Goal: Task Accomplishment & Management: Use online tool/utility

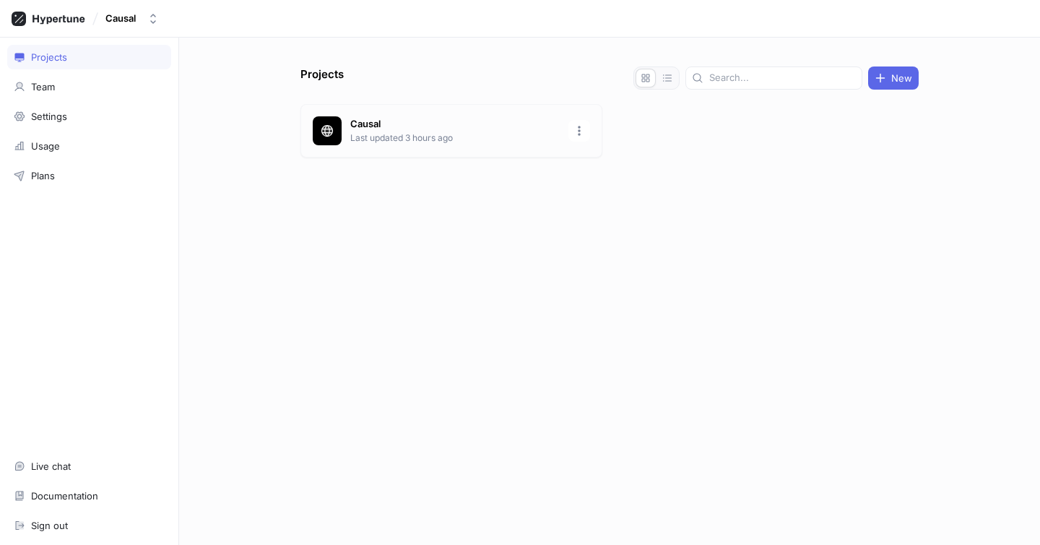
click at [414, 147] on div "Causal Last updated 3 hours ago" at bounding box center [452, 130] width 302 height 53
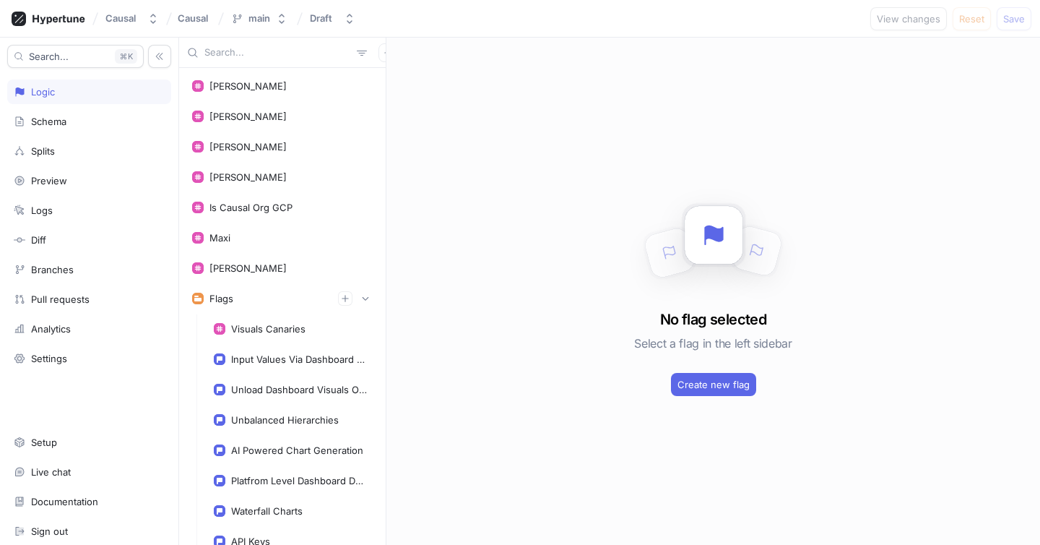
click at [230, 53] on input "text" at bounding box center [277, 53] width 147 height 14
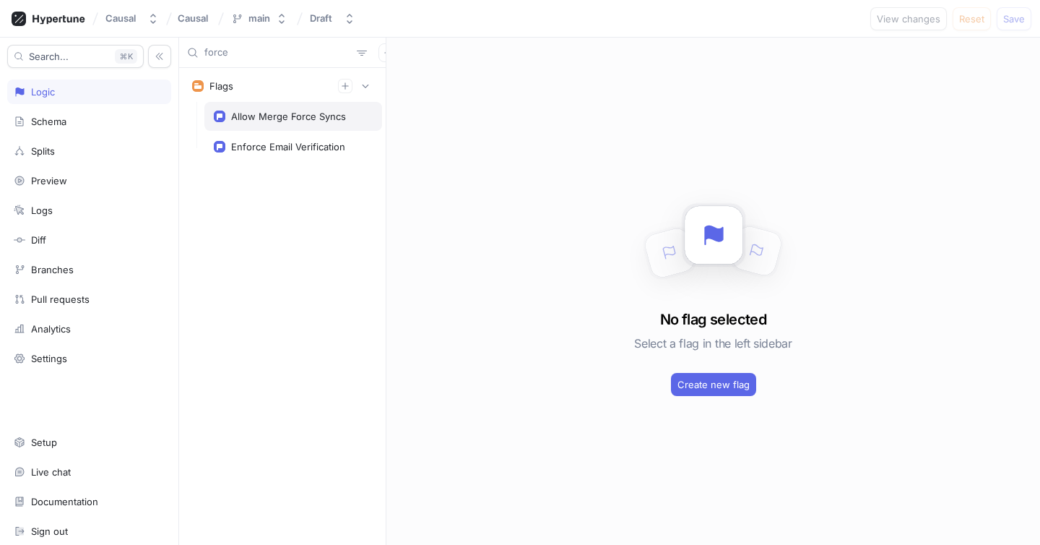
type input "force"
click at [251, 105] on div "Allow Merge Force Syncs" at bounding box center [293, 116] width 178 height 29
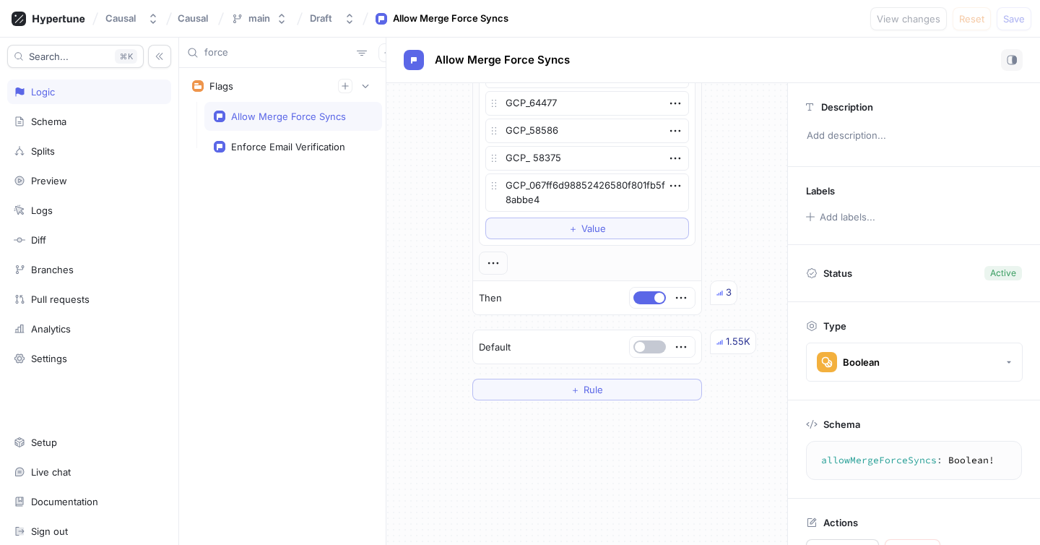
scroll to position [691, 0]
click at [535, 230] on button "＋ Value" at bounding box center [587, 229] width 204 height 22
type textarea "x"
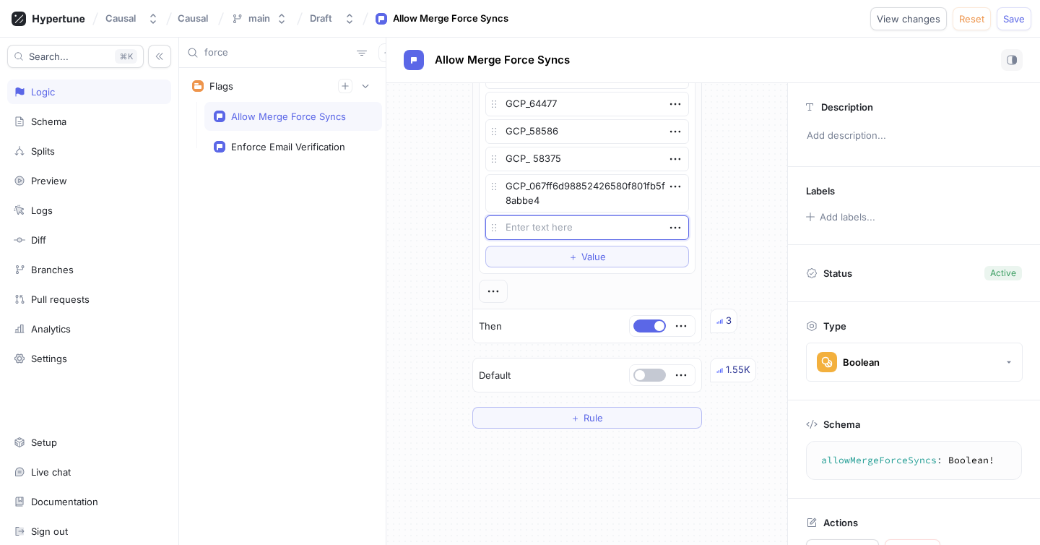
type textarea "3ccc4c41-a73f-48b2-9966-ef55eb7167ae"
type textarea "x"
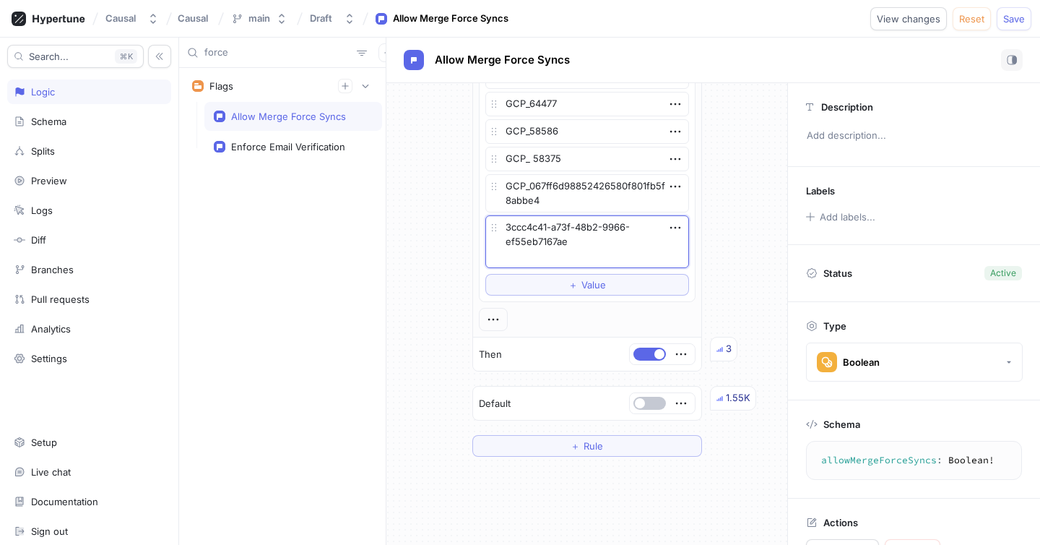
type textarea "3ccc4c41-a73f-48b2-9966-ef55eb7167ae"
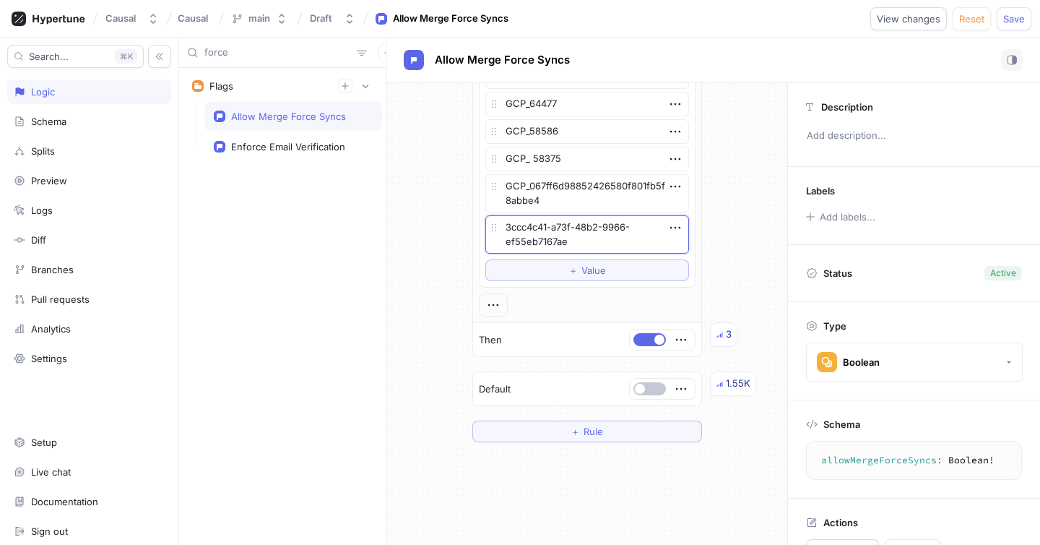
click at [507, 227] on textarea "3ccc4c41-a73f-48b2-9966-ef55eb7167ae" at bounding box center [587, 234] width 204 height 38
type textarea "x"
type textarea "GC3ccc4c41-a73f-48b2-9966-ef55eb7167ae"
type textarea "x"
type textarea "GCP3ccc4c41-a73f-48b2-9966-ef55eb7167ae"
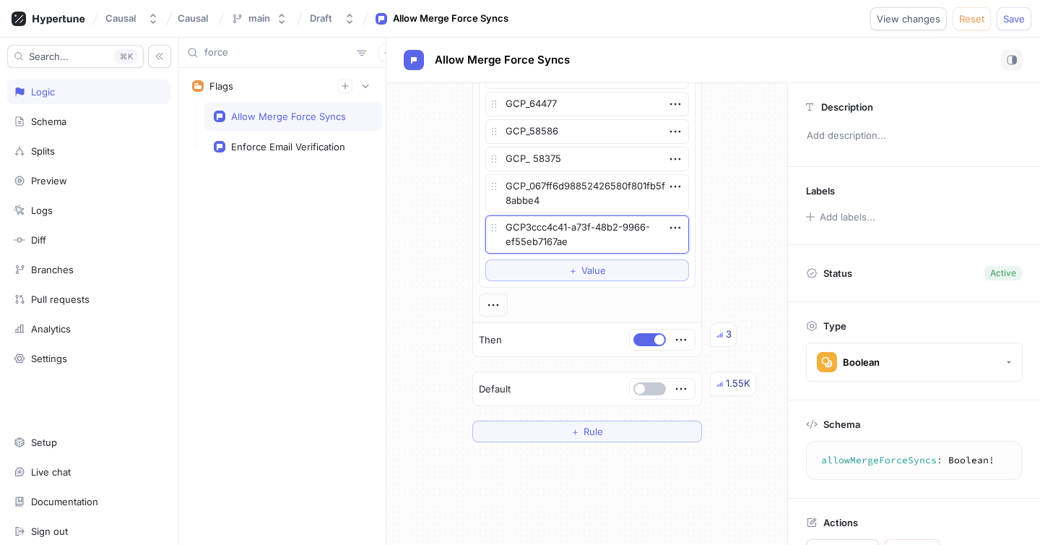
type textarea "x"
type textarea "GCP_3ccc4c41-a73f-48b2-9966-ef55eb7167ae"
click at [576, 228] on textarea "GCP_3ccc4c41-a73f-48b2-9966-ef55eb7167ae" at bounding box center [587, 234] width 204 height 38
type textarea "x"
type textarea "GCP_3ccc4c41a73f-48b2-9966-ef55eb7167ae"
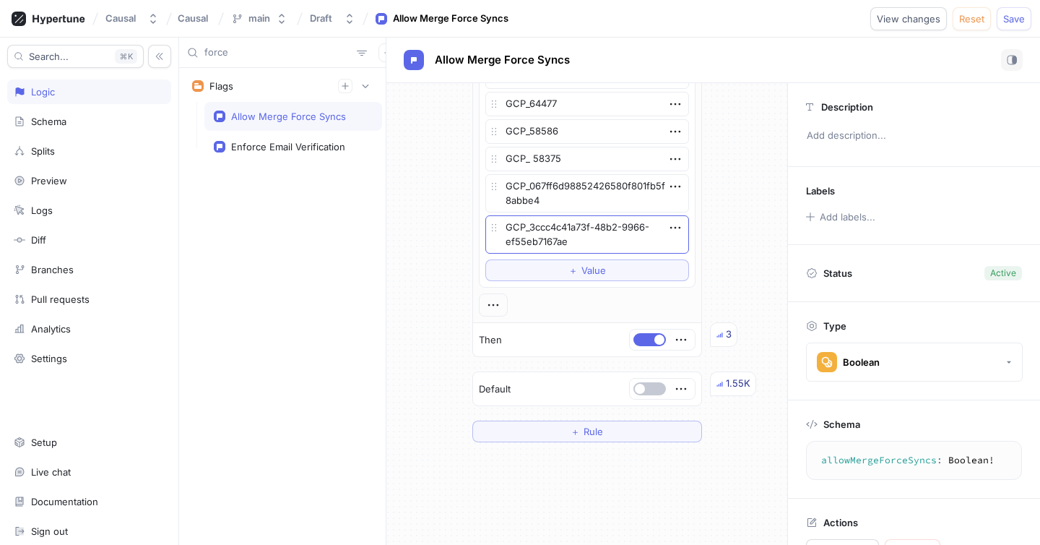
click at [597, 225] on textarea "GCP_3ccc4c41a73f-48b2-9966-ef55eb7167ae" at bounding box center [587, 234] width 204 height 38
type textarea "x"
type textarea "GCP_3ccc4c41a73f48b2-9966-ef55eb7167ae"
click at [618, 227] on textarea "GCP_3ccc4c41a73f48b2-9966-ef55eb7167ae" at bounding box center [587, 234] width 204 height 38
type textarea "x"
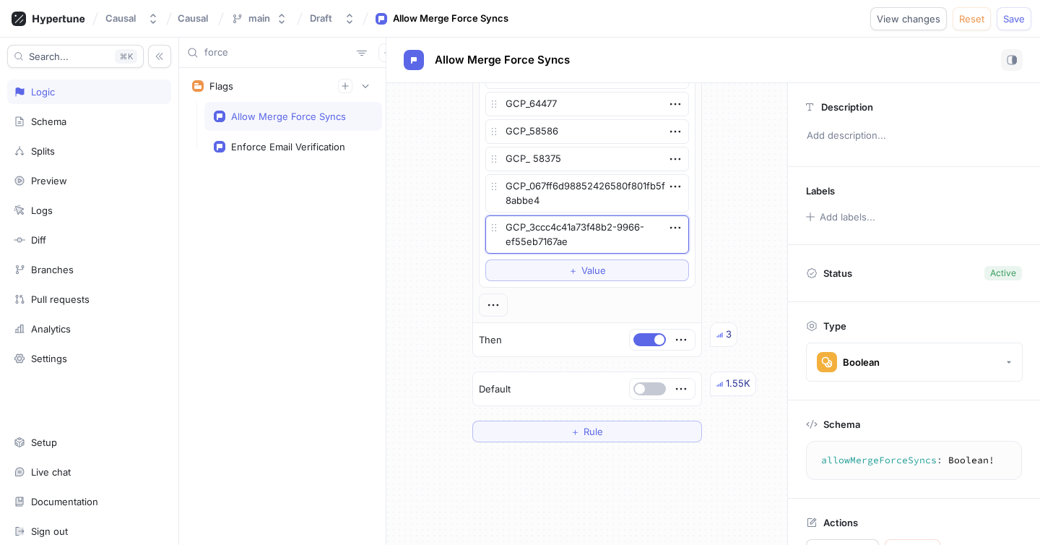
type textarea "GCP_3ccc4c41a73f48b29966-ef55eb7167ae"
click at [645, 225] on textarea "GCP_3ccc4c41a73f48b29966-ef55eb7167ae" at bounding box center [587, 234] width 204 height 38
type textarea "x"
type textarea "GCP_3ccc4c41a73f48b29966ef55eb7167ae"
type textarea "x"
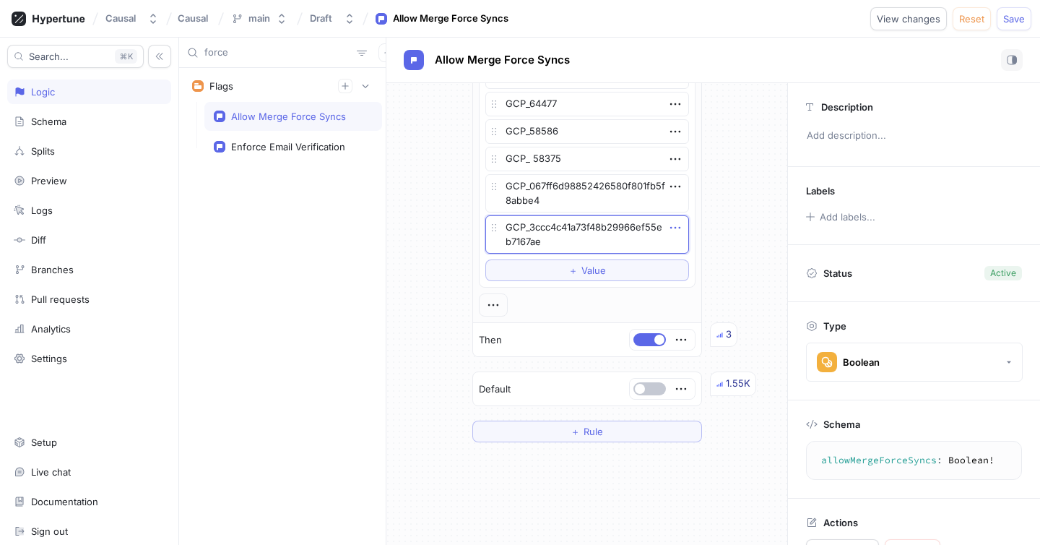
type textarea "GCP_3ccc4c41a73f48b29966ef55eb7167ae"
click at [678, 227] on icon "button" at bounding box center [676, 228] width 16 height 16
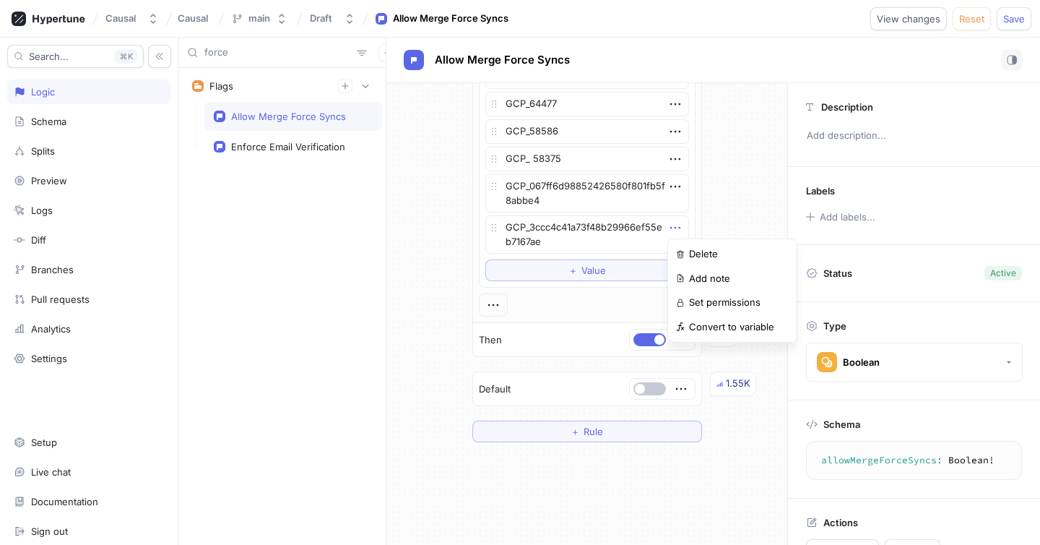
click at [596, 271] on span "Value" at bounding box center [594, 270] width 25 height 9
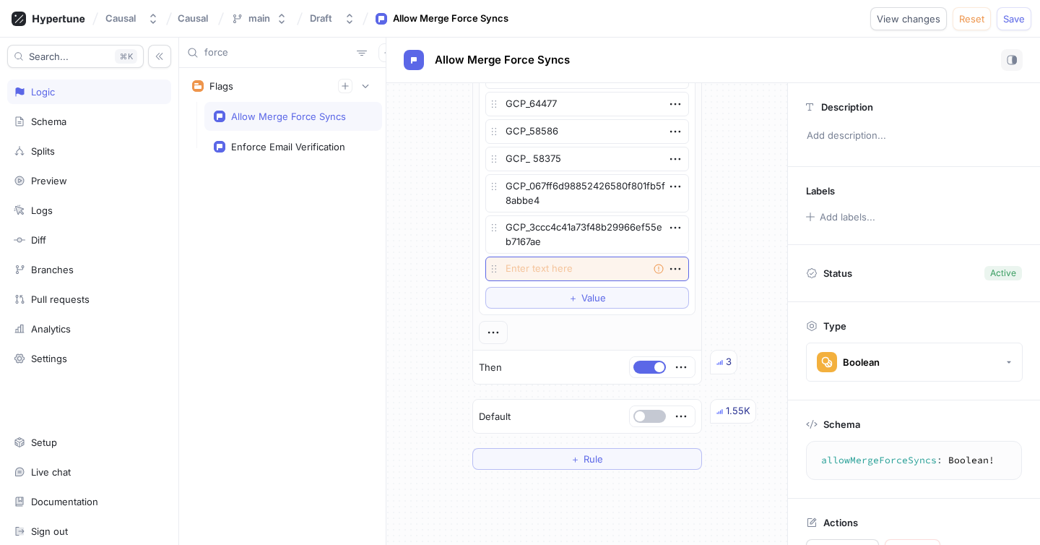
click at [553, 272] on textarea at bounding box center [587, 268] width 204 height 25
type textarea "x"
type textarea "GC"
type textarea "x"
type textarea "GCP"
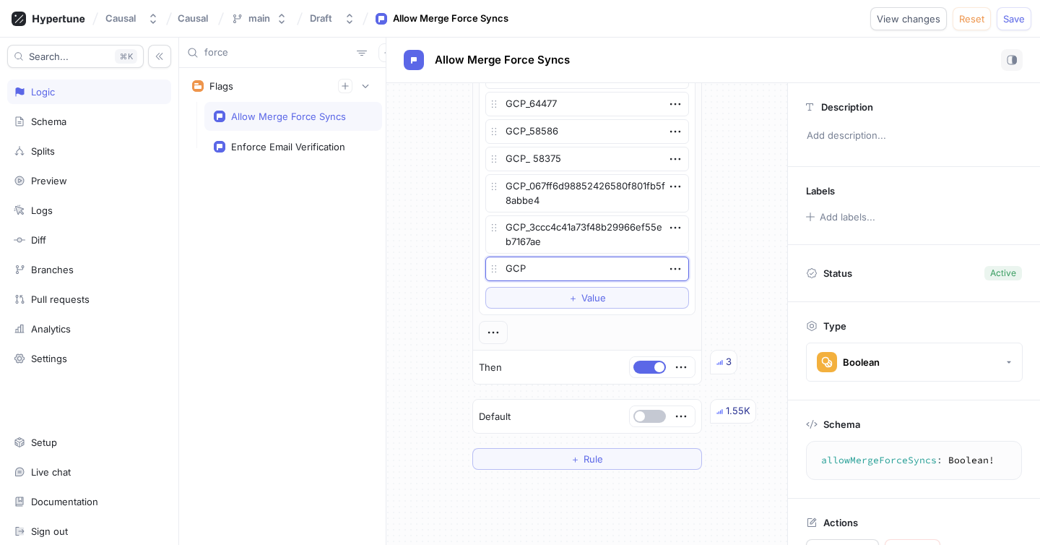
type textarea "x"
type textarea "GCP_"
type textarea "x"
type textarea "GCP_57fc7e26-ab09-4153-b282-91e95cd2f3ed"
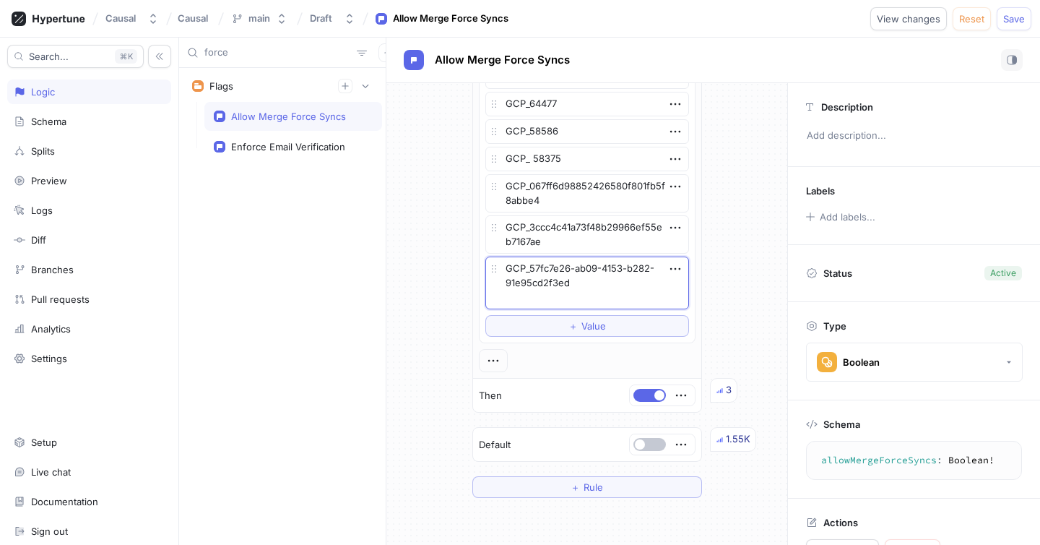
type textarea "x"
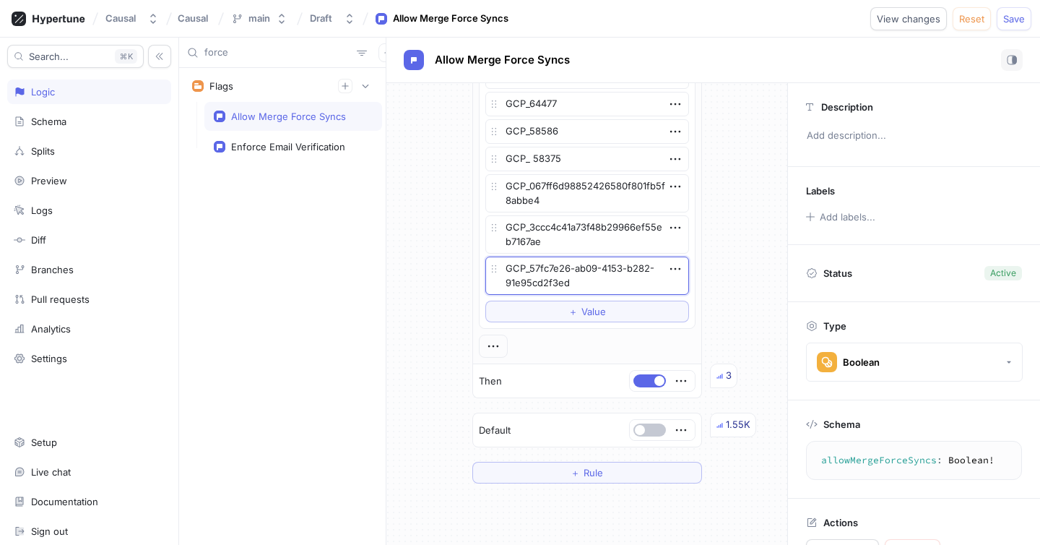
type textarea "GCP_57fc7e26-ab09-4153-b28291e95cd2f3ed"
type textarea "x"
type textarea "GCP_57fc7e26-ab09-4153b28291e95cd2f3ed"
type textarea "x"
type textarea "GCP_57fc7e26-ab094153b28291e95cd2f3ed"
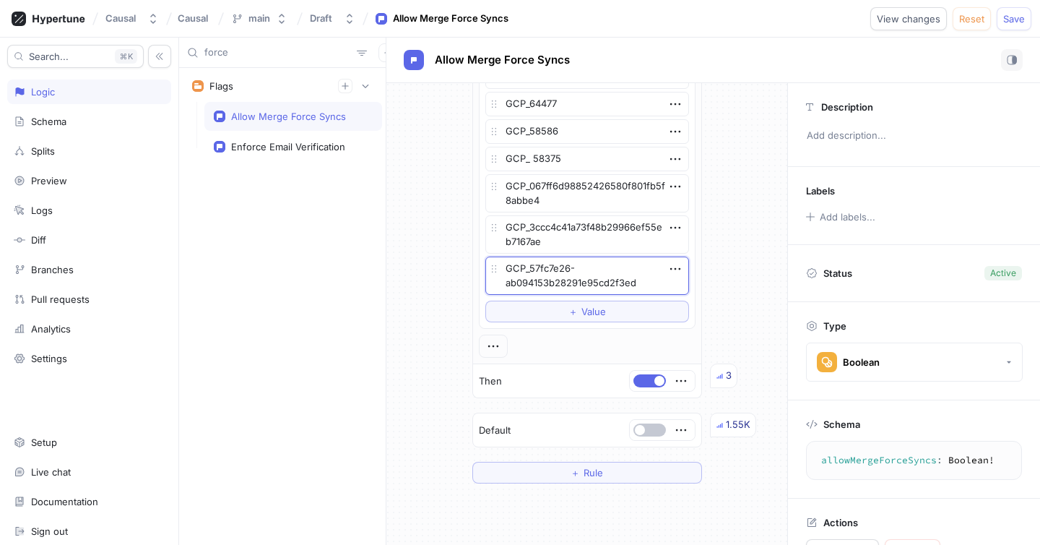
type textarea "x"
type textarea "GCP_57fc7e26ab094153b28291e95cd2f3ed"
click at [1017, 14] on span "Save" at bounding box center [1014, 18] width 22 height 9
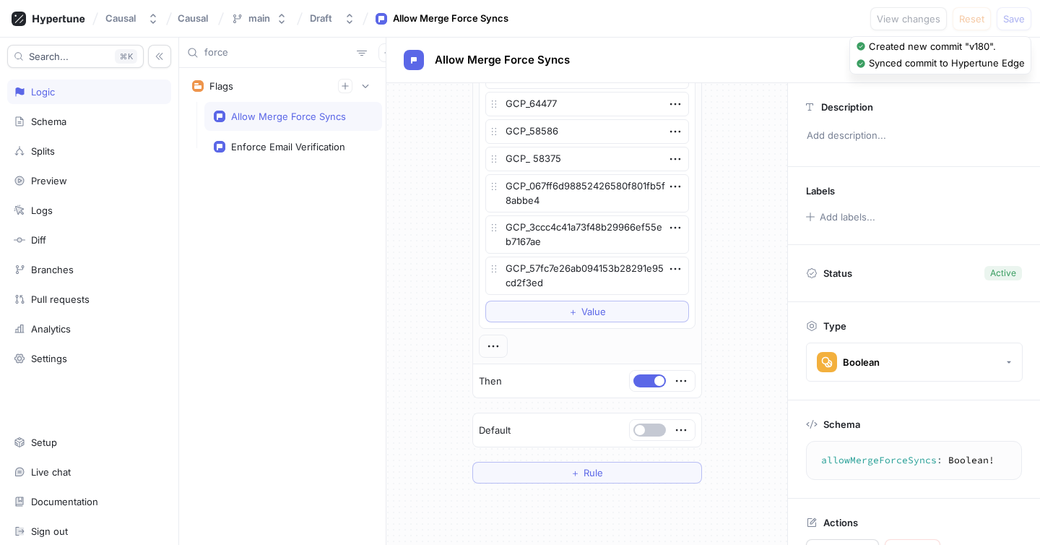
type textarea "x"
